Goal: Check status: Check status

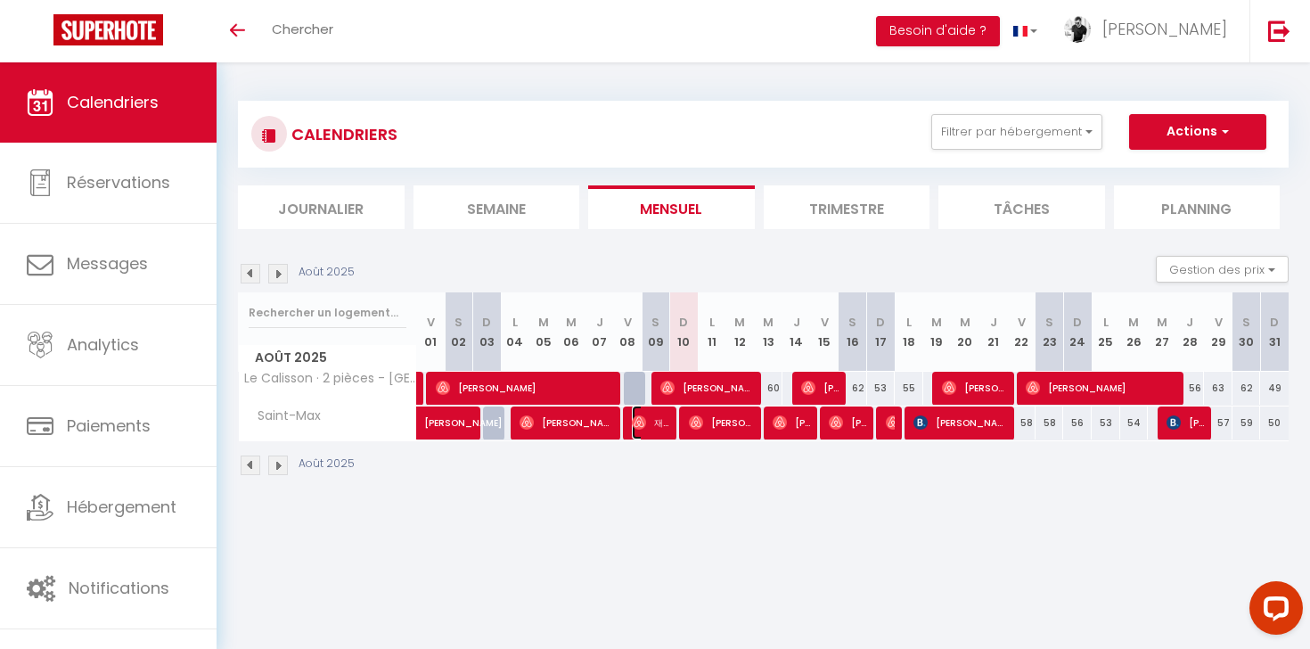
click at [650, 420] on span "재원 서" at bounding box center [651, 422] width 38 height 34
select select "OK"
select select "0"
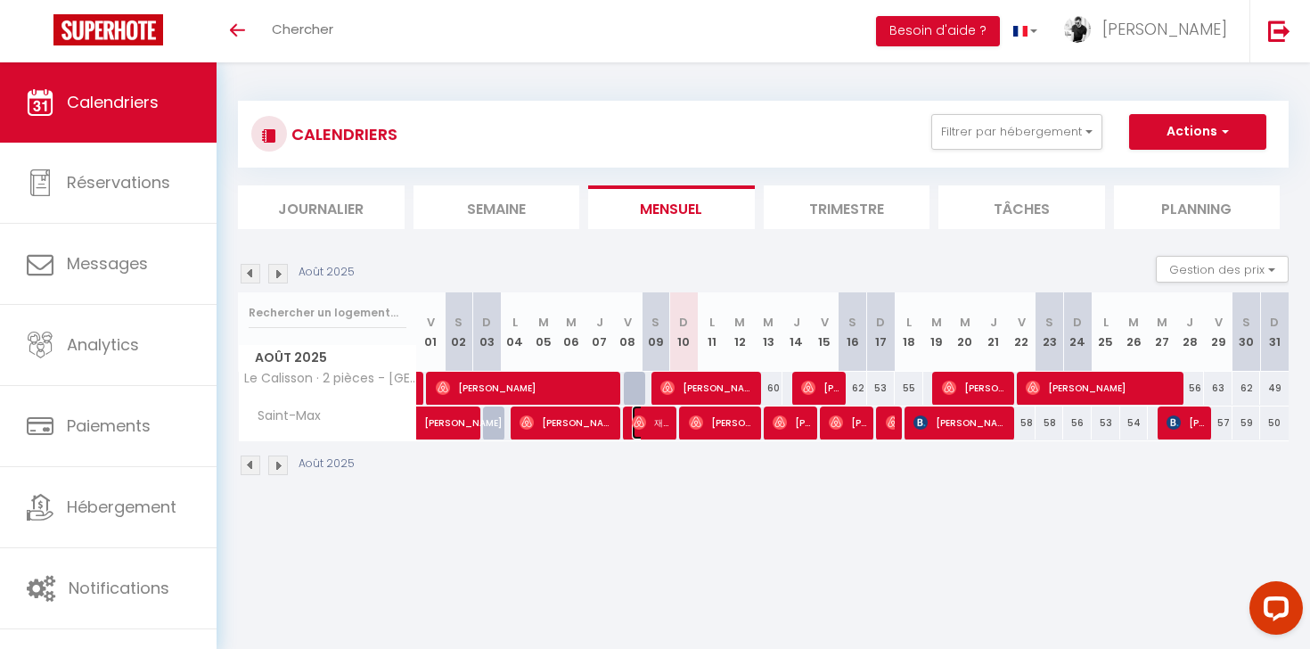
select select "1"
select select
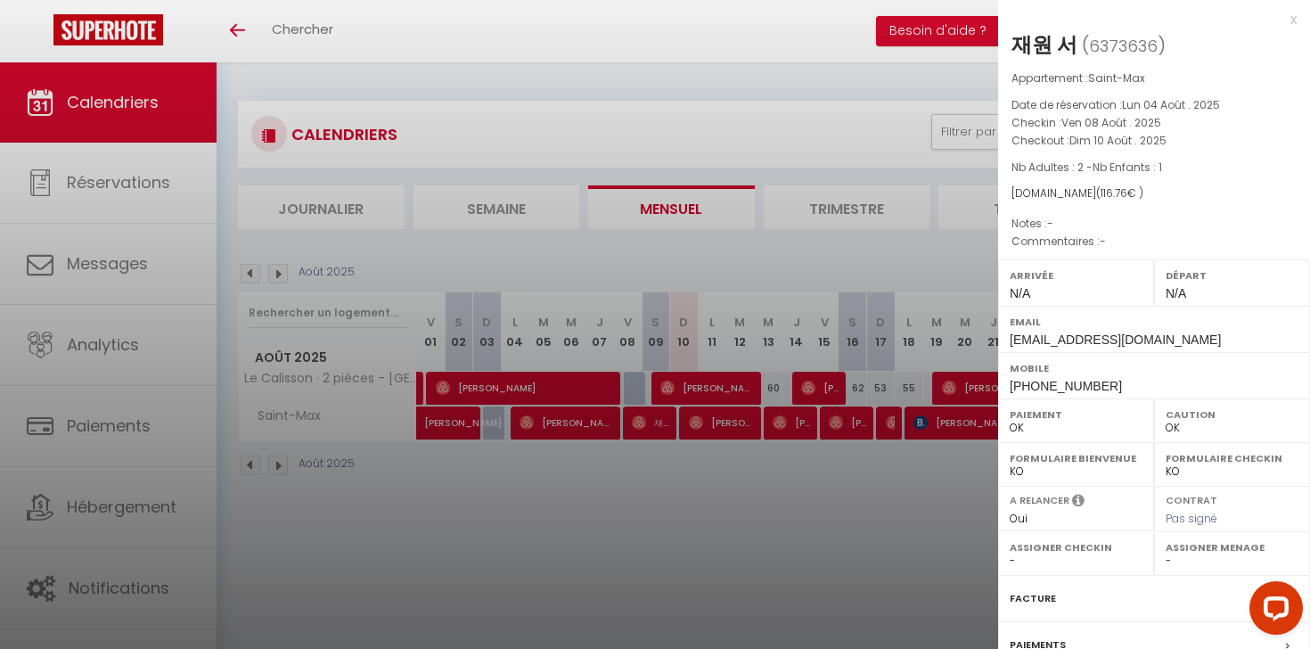
click at [843, 507] on div at bounding box center [655, 324] width 1310 height 649
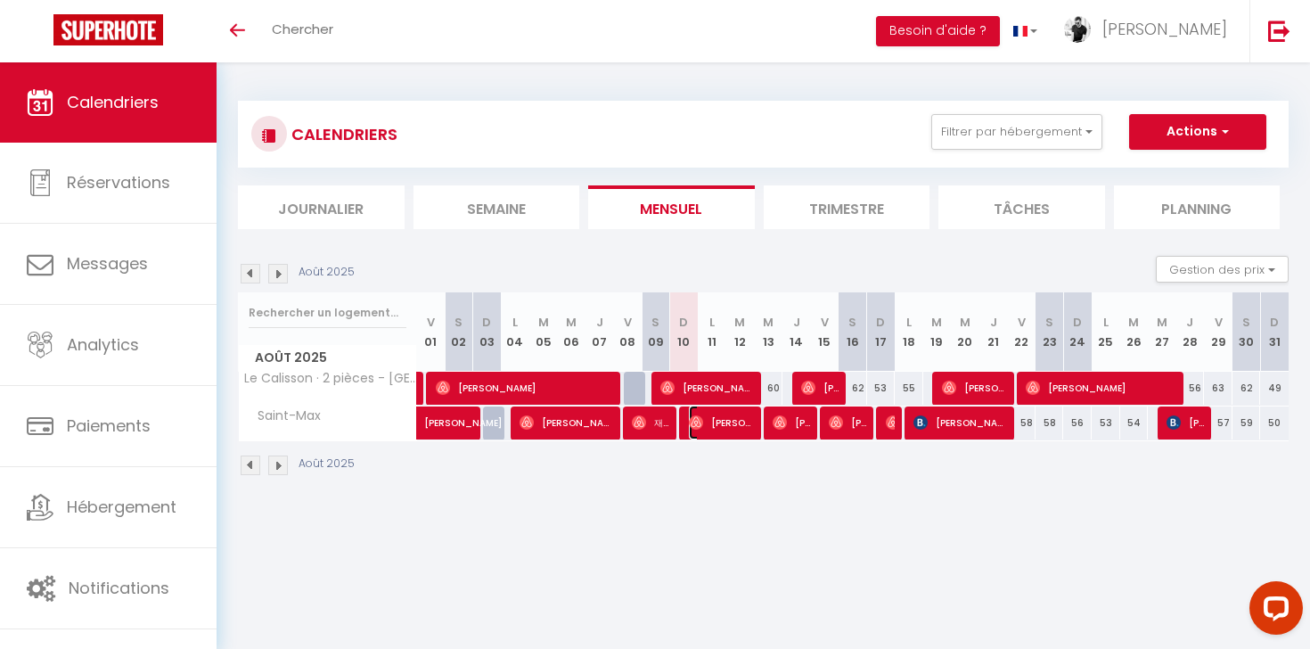
click at [730, 427] on span "[PERSON_NAME]" at bounding box center [722, 422] width 67 height 34
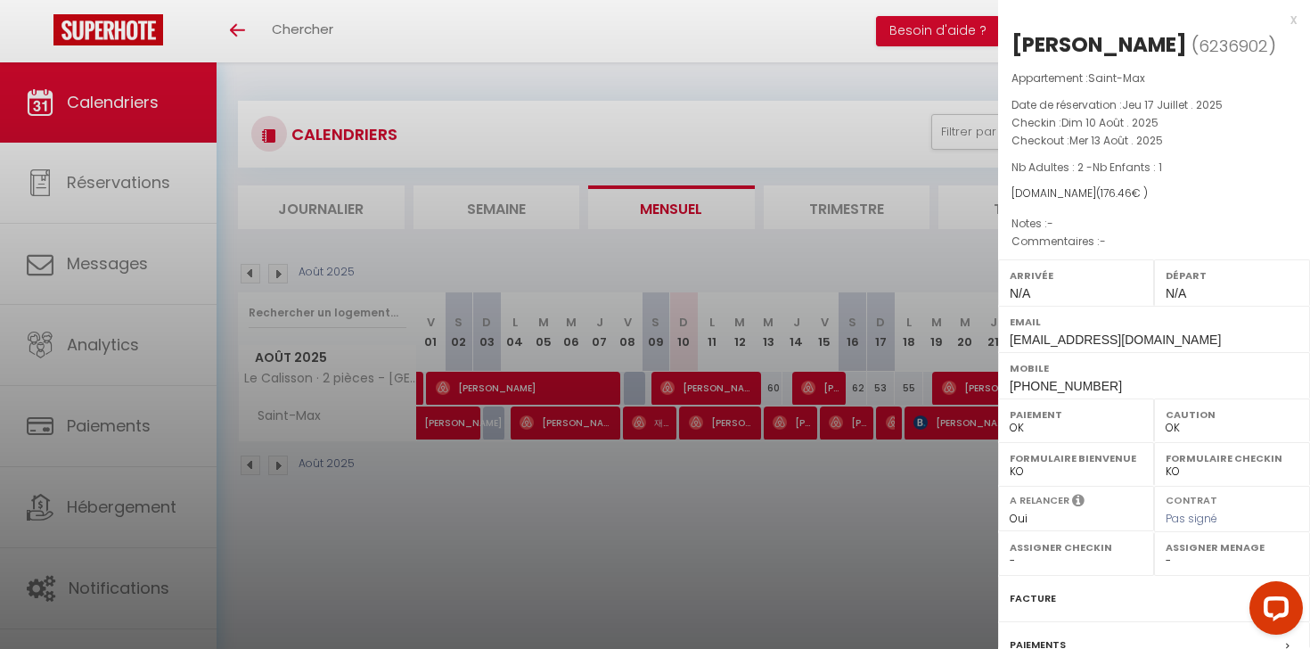
click at [783, 418] on div at bounding box center [655, 324] width 1310 height 649
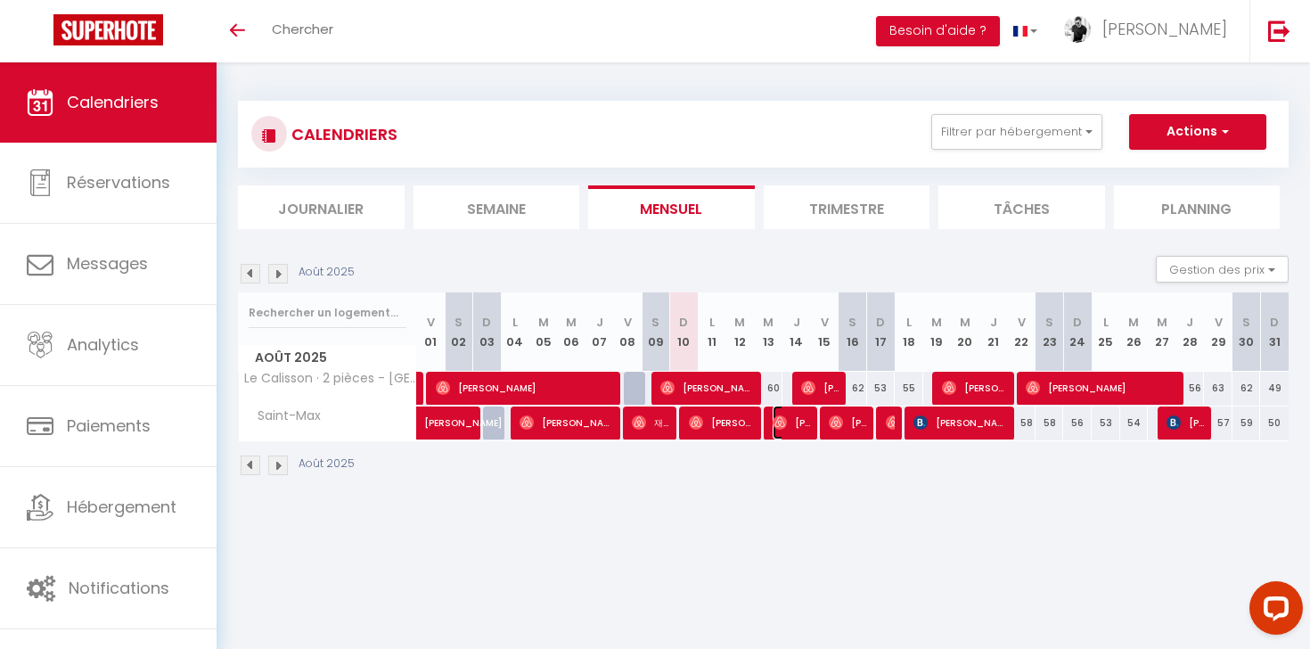
click at [791, 420] on span "[PERSON_NAME]" at bounding box center [791, 422] width 38 height 34
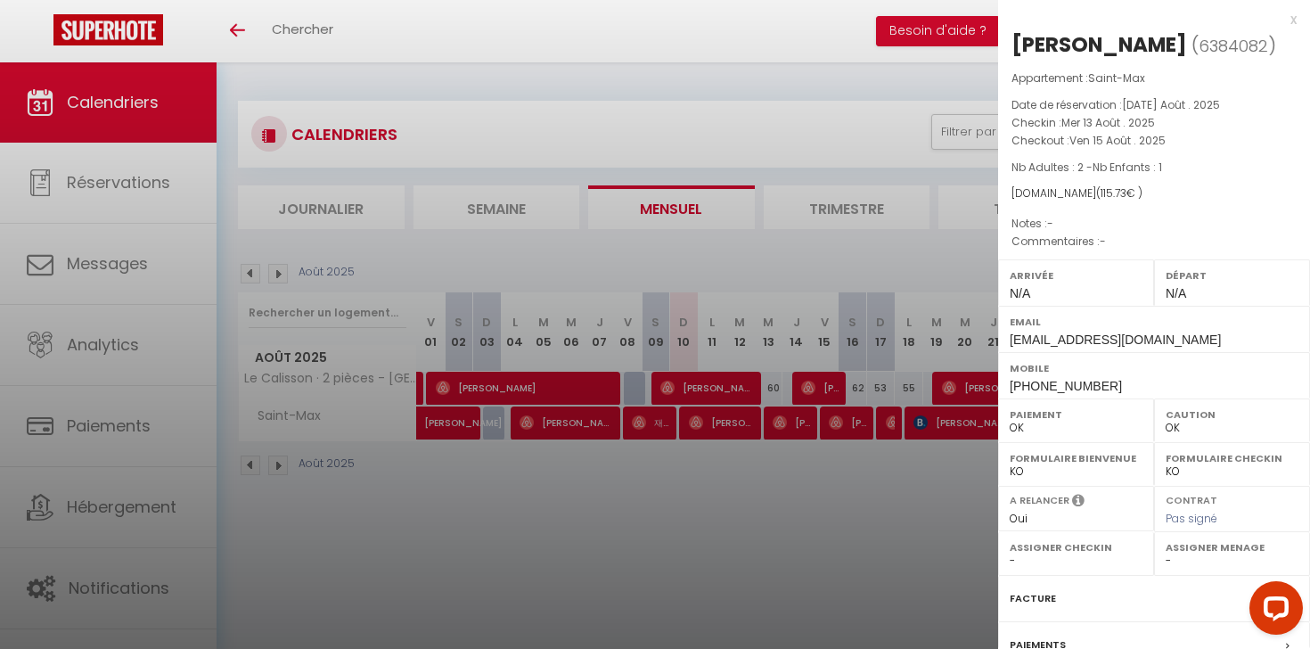
click at [801, 474] on div at bounding box center [655, 324] width 1310 height 649
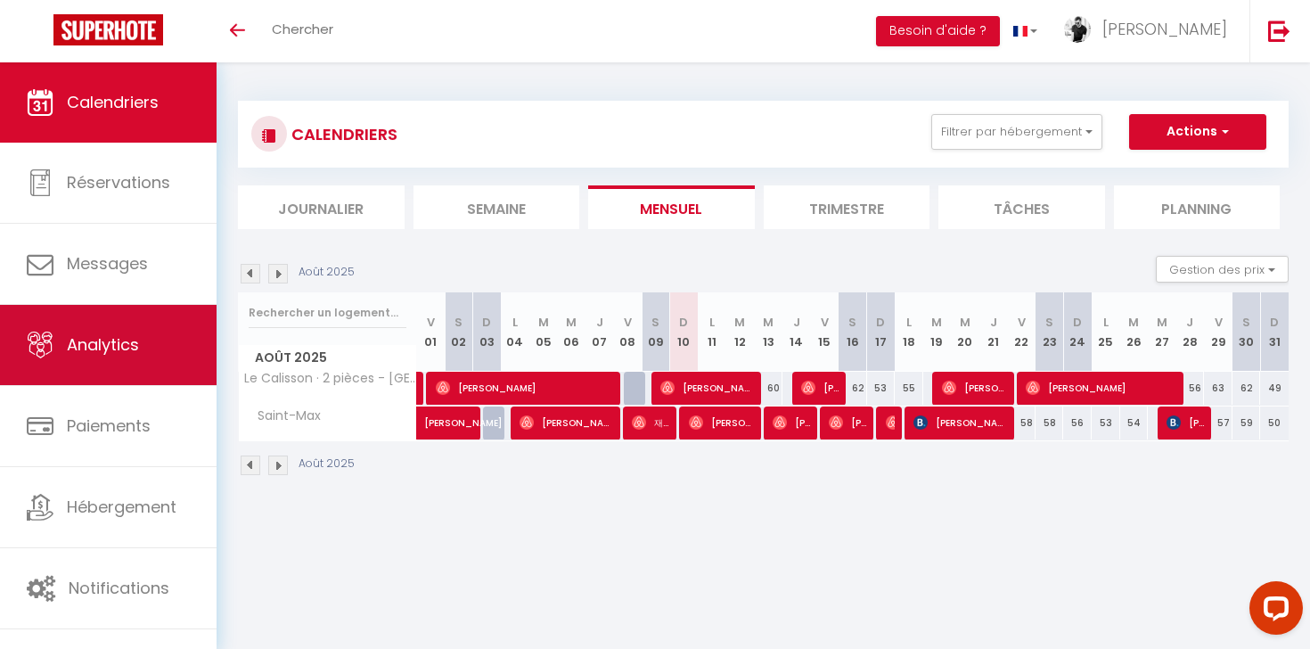
click at [29, 356] on icon at bounding box center [40, 344] width 27 height 27
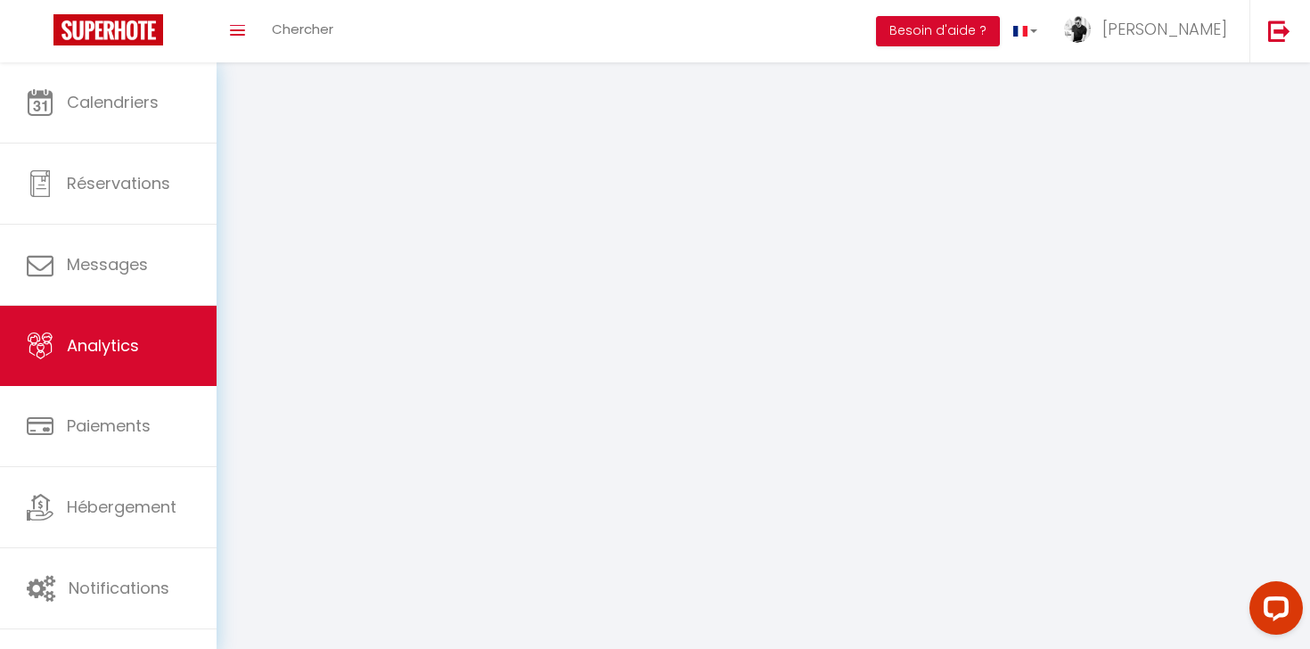
select select "2025"
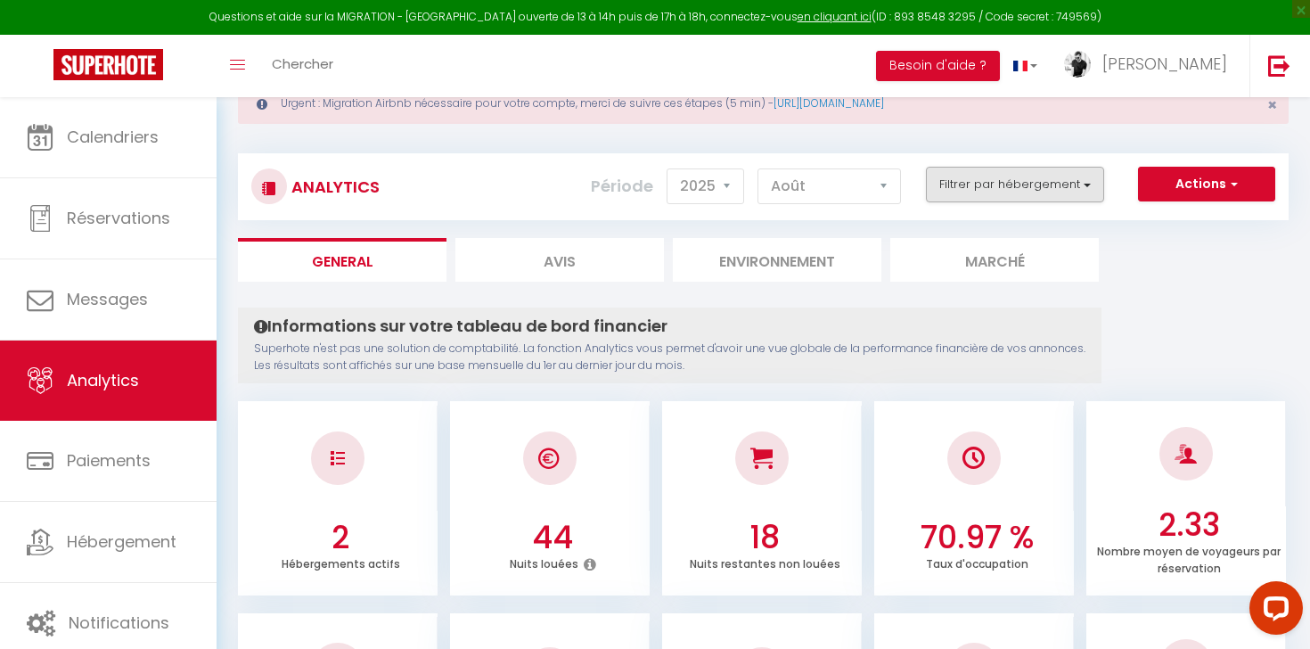
scroll to position [78, 0]
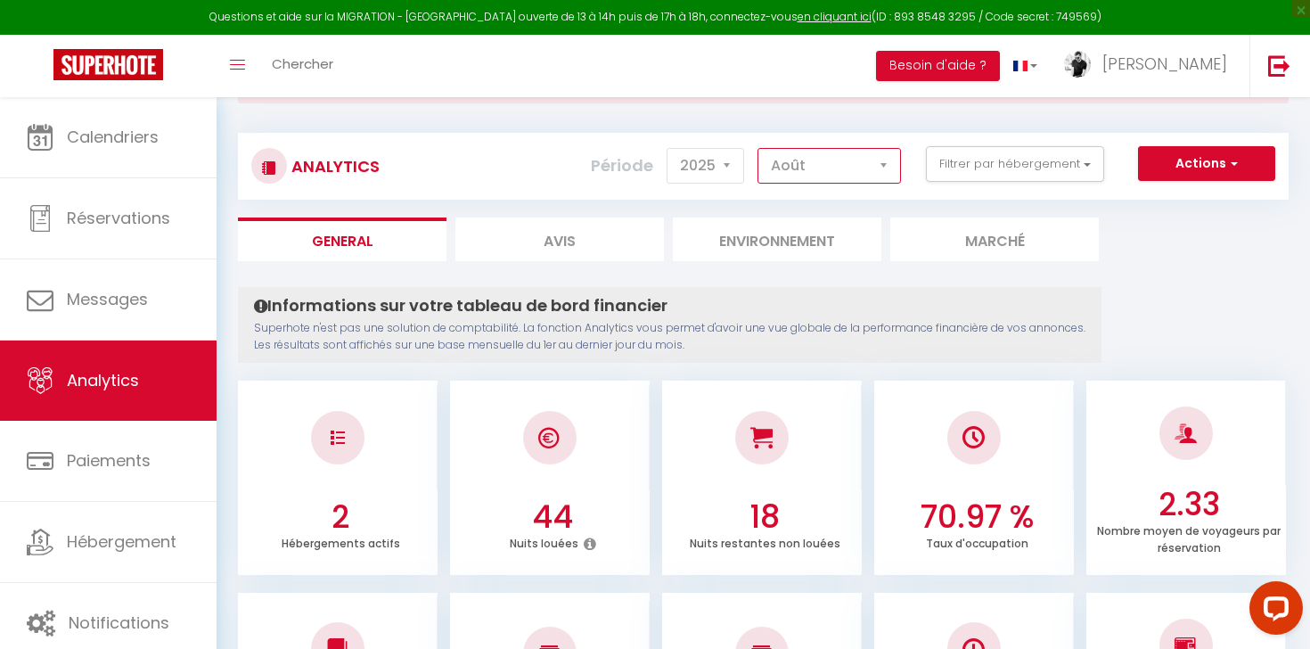
click at [806, 172] on select "[PERSON_NAME] Mars [PERSON_NAME] Juin Juillet Août Septembre Octobre Novembre D…" at bounding box center [828, 166] width 143 height 36
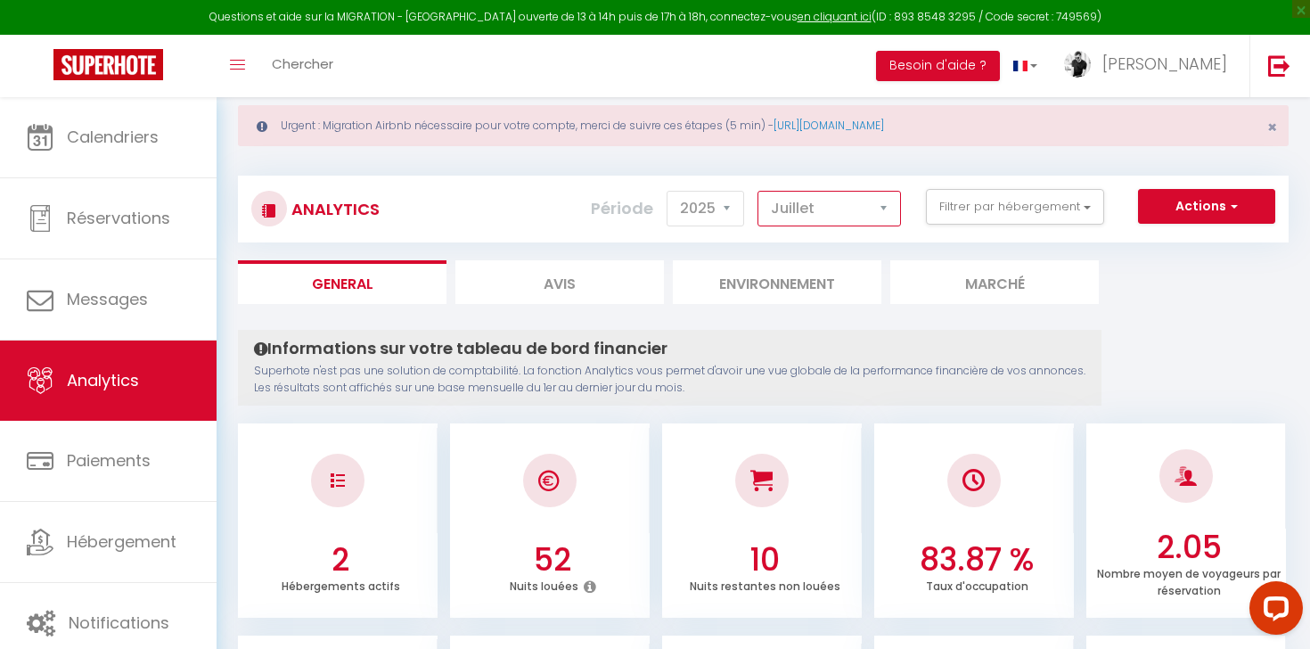
scroll to position [0, 0]
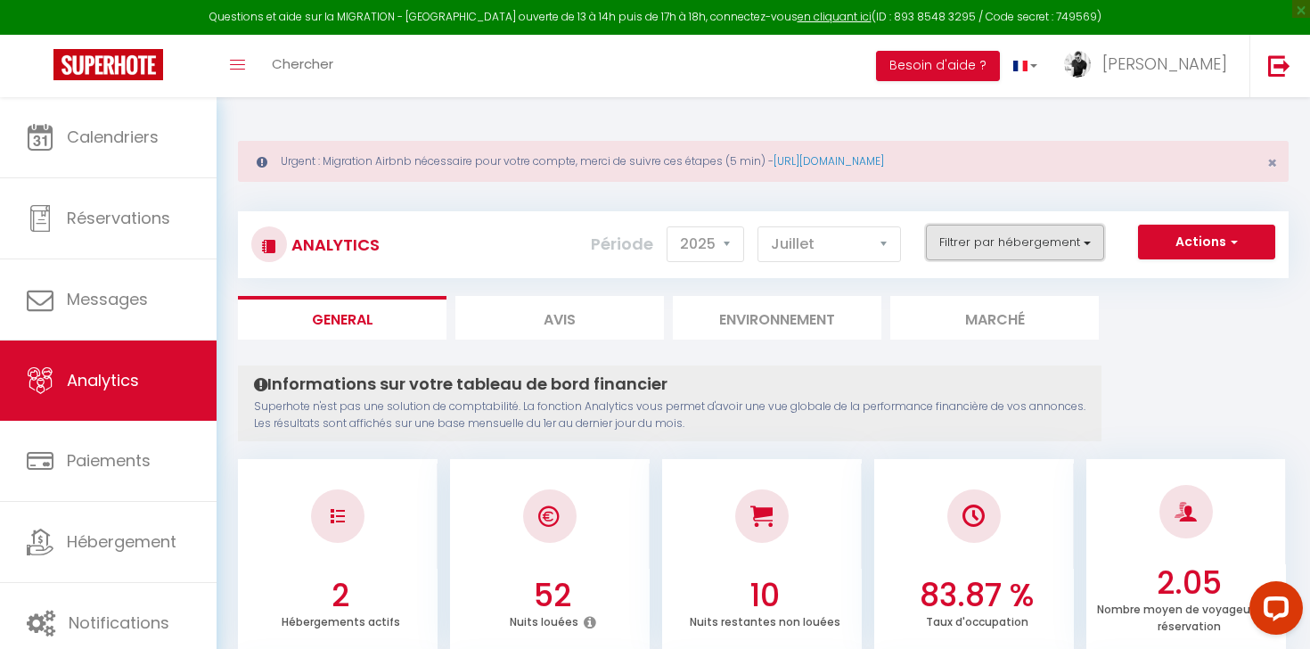
click at [993, 233] on button "Filtrer par hébergement" at bounding box center [1015, 243] width 178 height 36
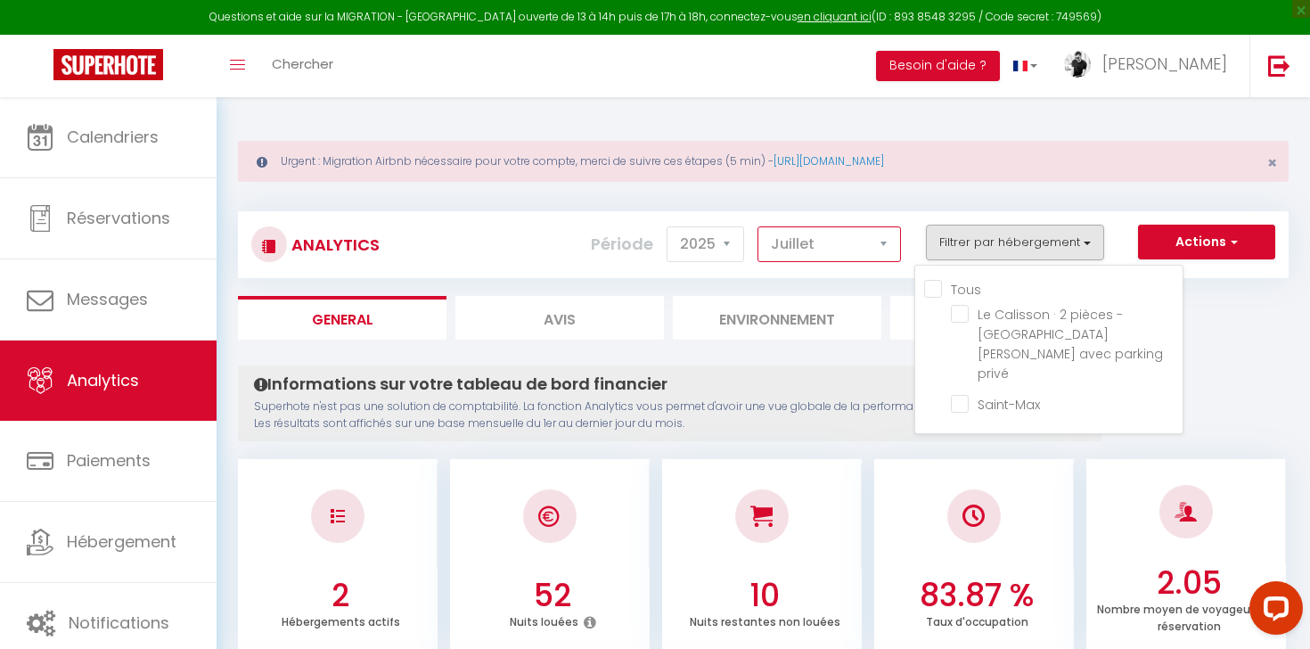
click at [825, 228] on select "[PERSON_NAME] Mars [PERSON_NAME] Juin Juillet Août Septembre Octobre Novembre D…" at bounding box center [828, 244] width 143 height 36
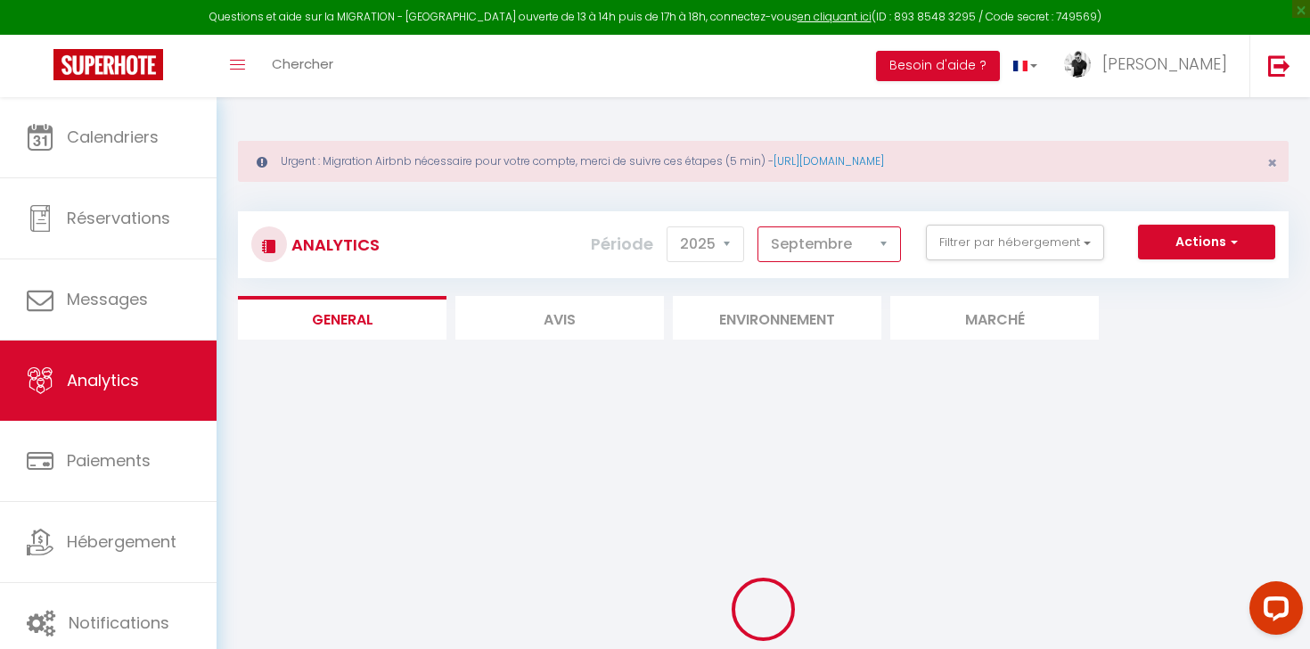
click at [823, 257] on select "[PERSON_NAME] Mars [PERSON_NAME] Juin Juillet Août Septembre Octobre Novembre D…" at bounding box center [828, 244] width 143 height 36
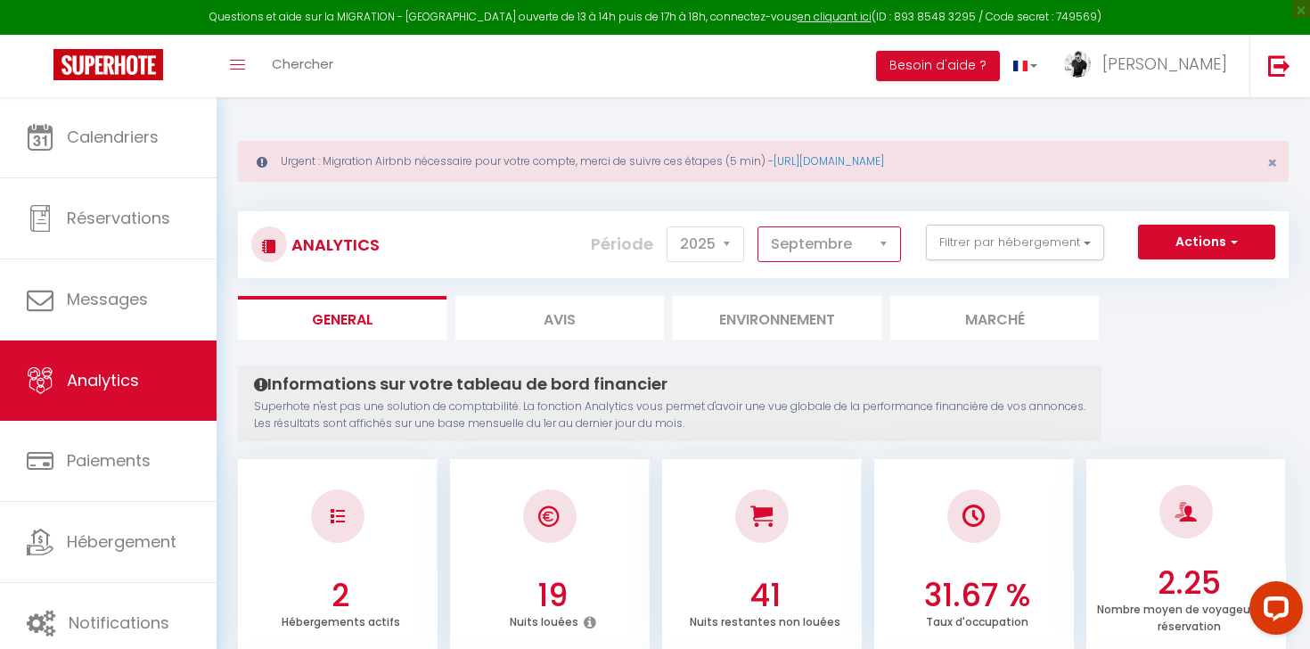
select select "8"
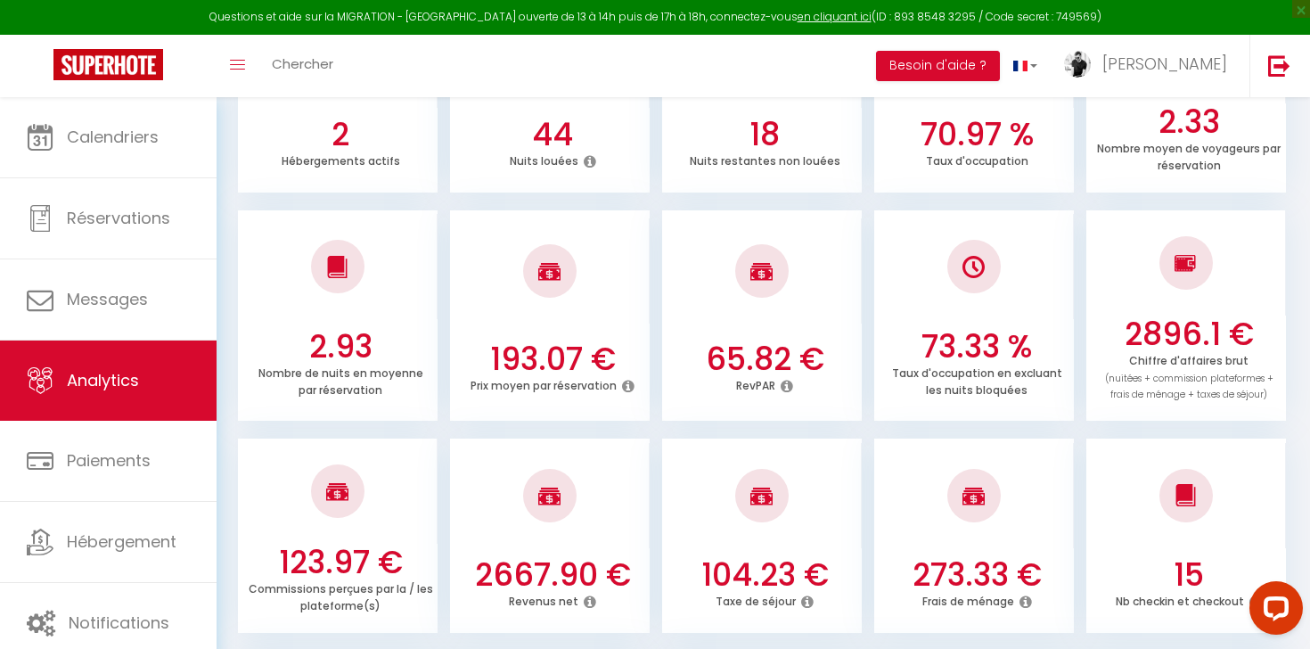
scroll to position [674, 0]
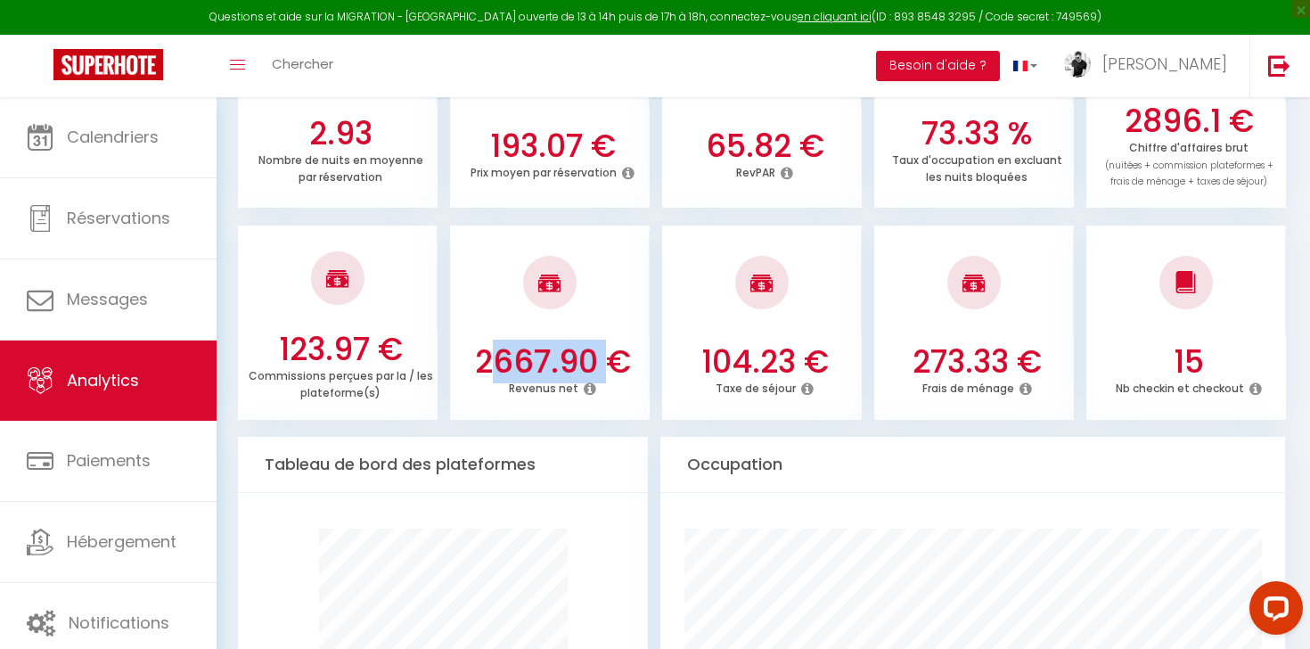
drag, startPoint x: 488, startPoint y: 351, endPoint x: 603, endPoint y: 351, distance: 114.9
click at [603, 351] on h3 "2667.90 €" at bounding box center [552, 361] width 185 height 37
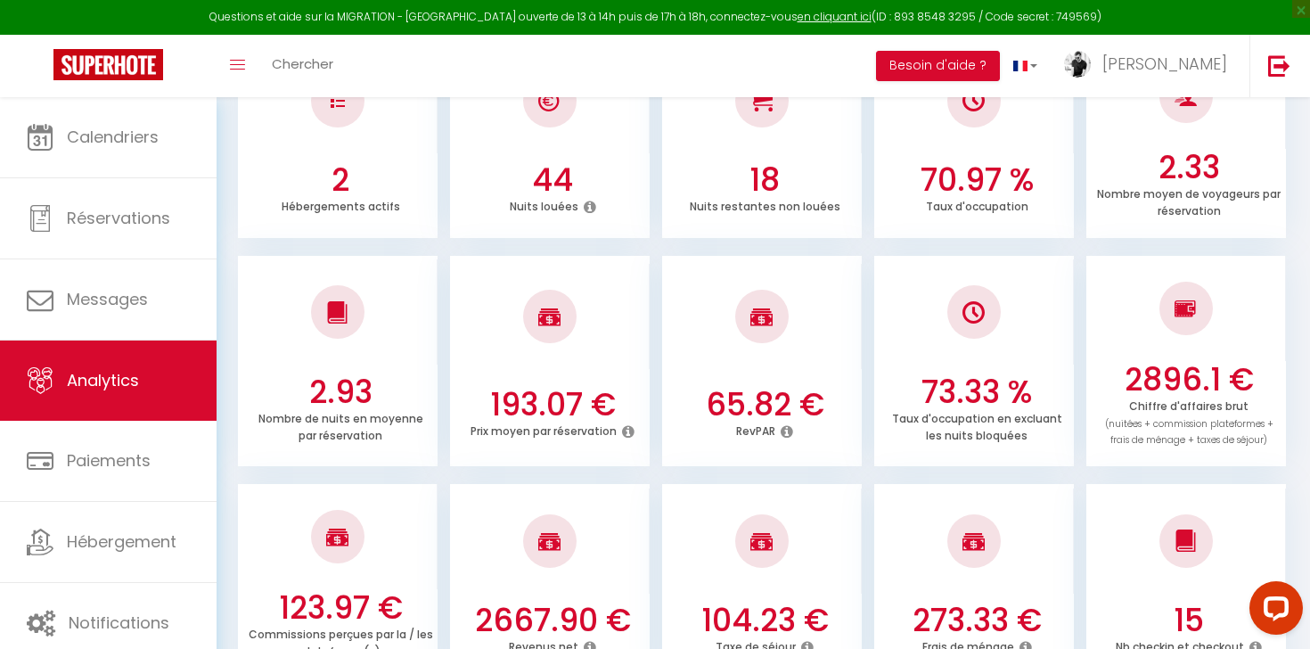
scroll to position [346, 0]
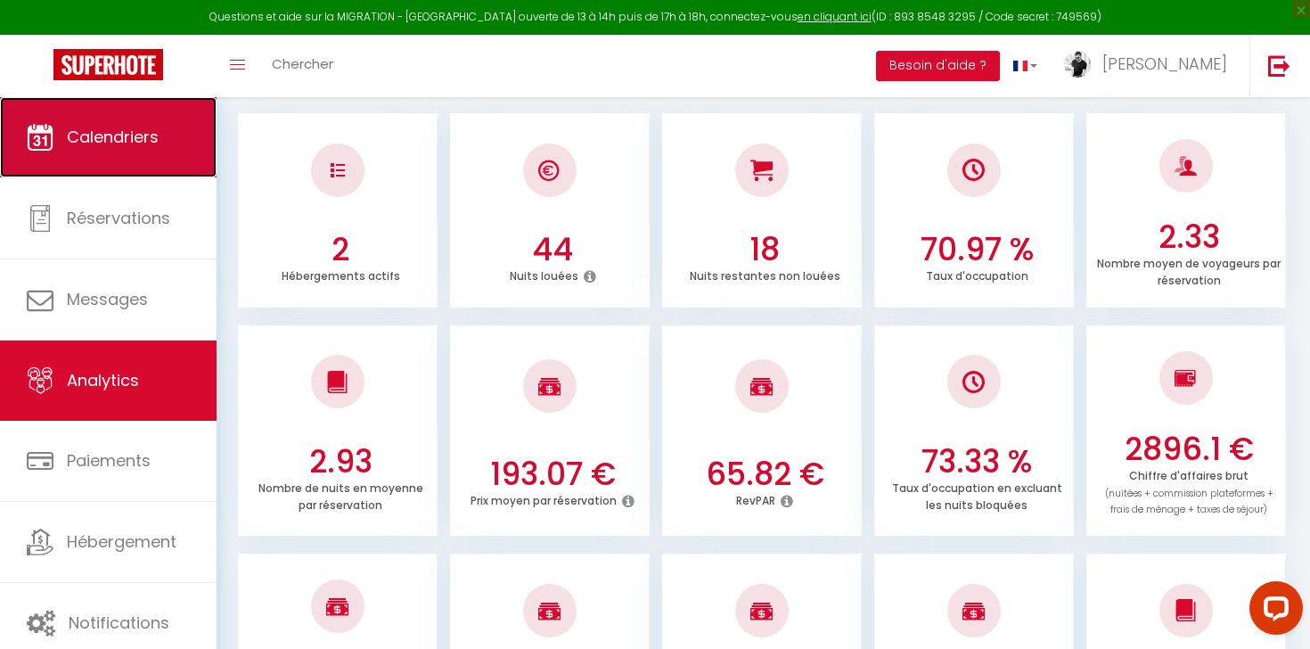
click at [143, 153] on link "Calendriers" at bounding box center [108, 137] width 217 height 80
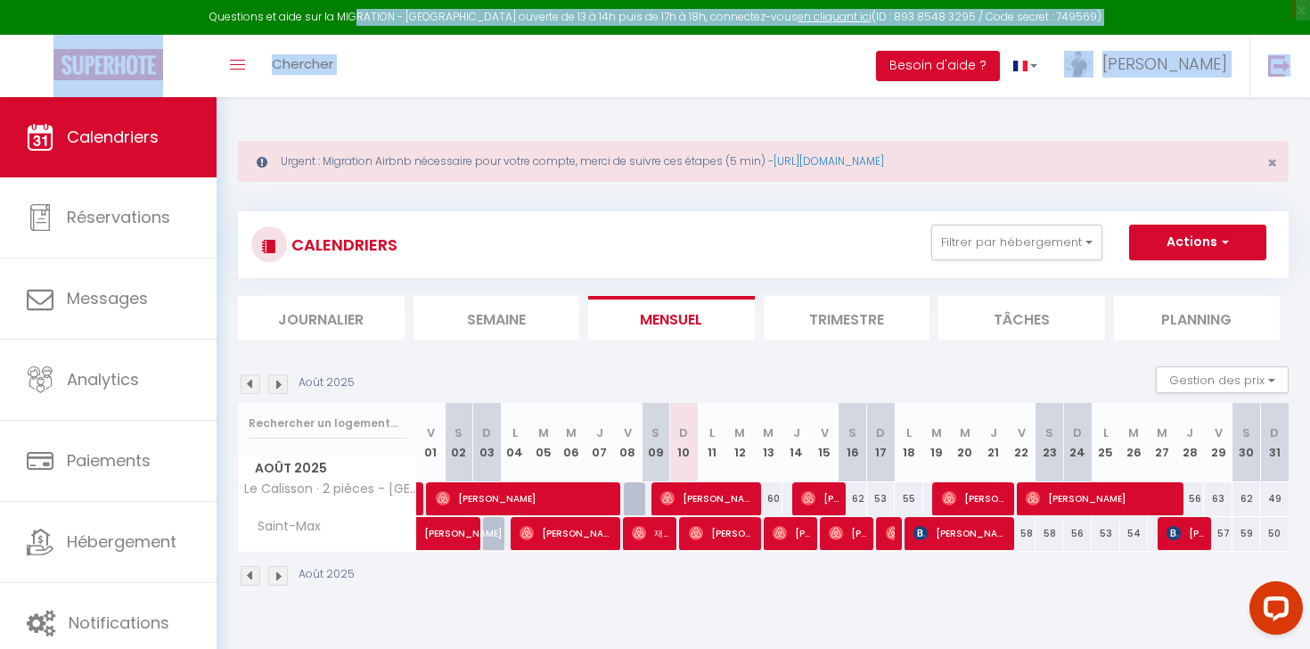
drag, startPoint x: 383, startPoint y: 20, endPoint x: 586, endPoint y: 71, distance: 209.4
click at [586, 71] on nav "Questions et aide sur la MIGRATION - [GEOGRAPHIC_DATA] ouverte de 13 à 14h puis…" at bounding box center [655, 48] width 1310 height 97
click at [584, 71] on div "Toggle menubar Chercher BUTTON Besoin d'aide ? [PERSON_NAME] Équipe" at bounding box center [712, 66] width 1167 height 62
